Goal: Task Accomplishment & Management: Use online tool/utility

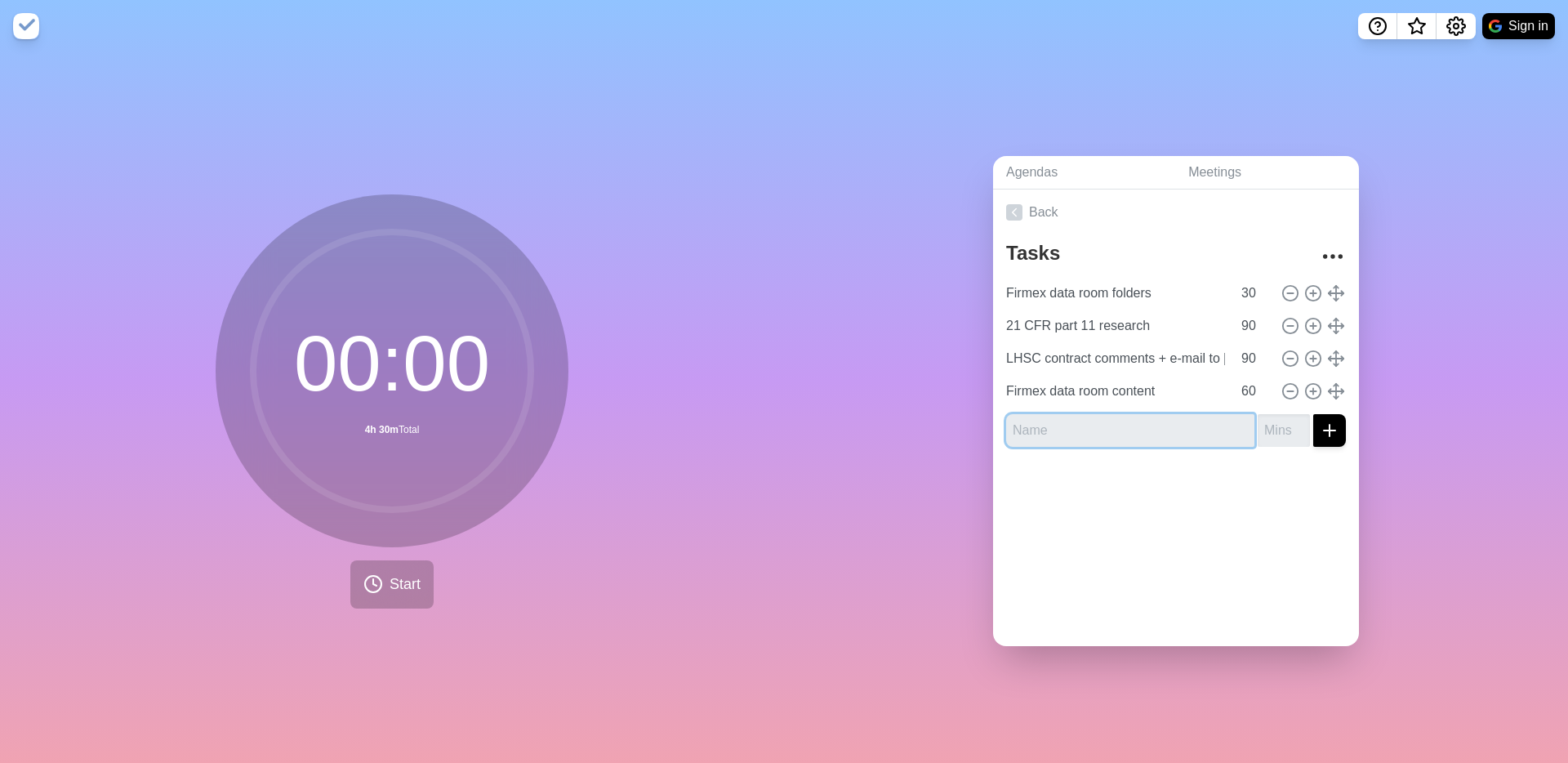
click at [1073, 428] on input "text" at bounding box center [1131, 431] width 248 height 33
type input "E-mail + [DATE][DOMAIN_NAME] updates"
click at [1279, 432] on input "number" at bounding box center [1283, 431] width 52 height 33
type input "30"
click at [1324, 435] on icon "submit" at bounding box center [1329, 430] width 19 height 19
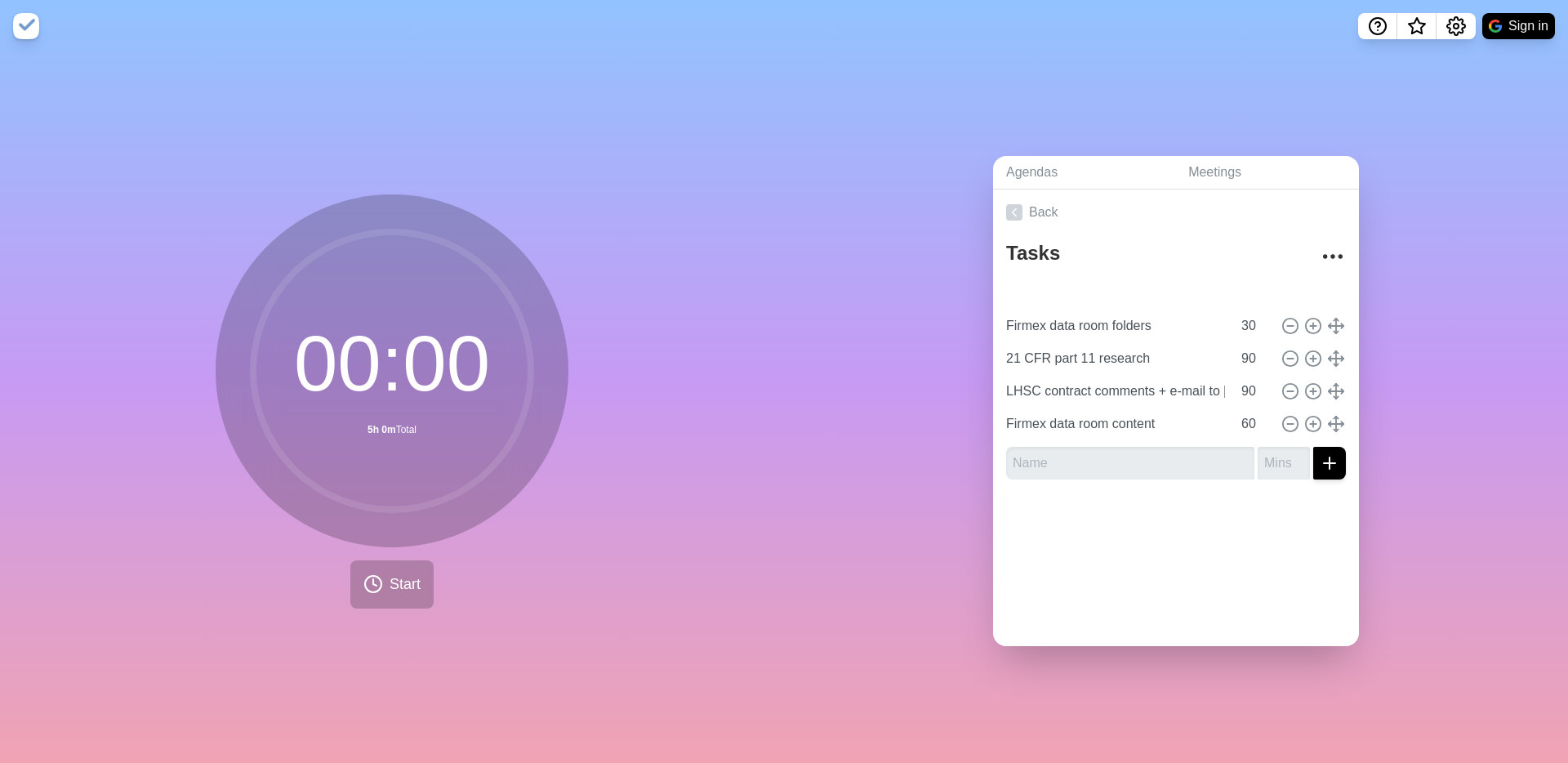
type input "E-mail + [DATE][DOMAIN_NAME] updates"
type input "Firmex data room folders"
type input "30"
type input "21 CFR part 11 research"
type input "LHSC contract comments + e-mail to [PERSON_NAME]"
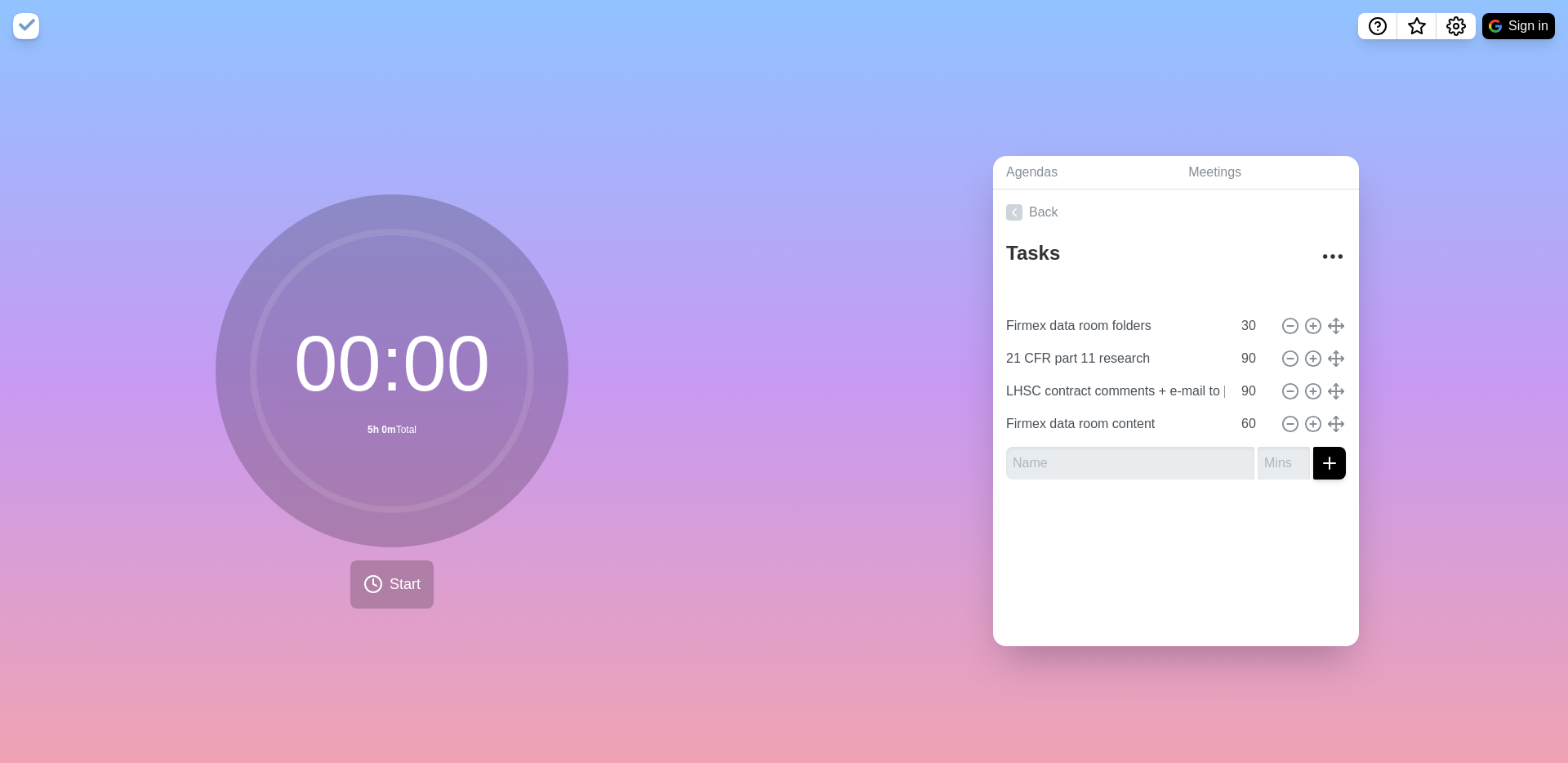
type input "90"
type input "Firmex data room content"
type input "60"
click at [407, 585] on span "Start" at bounding box center [405, 585] width 31 height 22
